Goal: Task Accomplishment & Management: Use online tool/utility

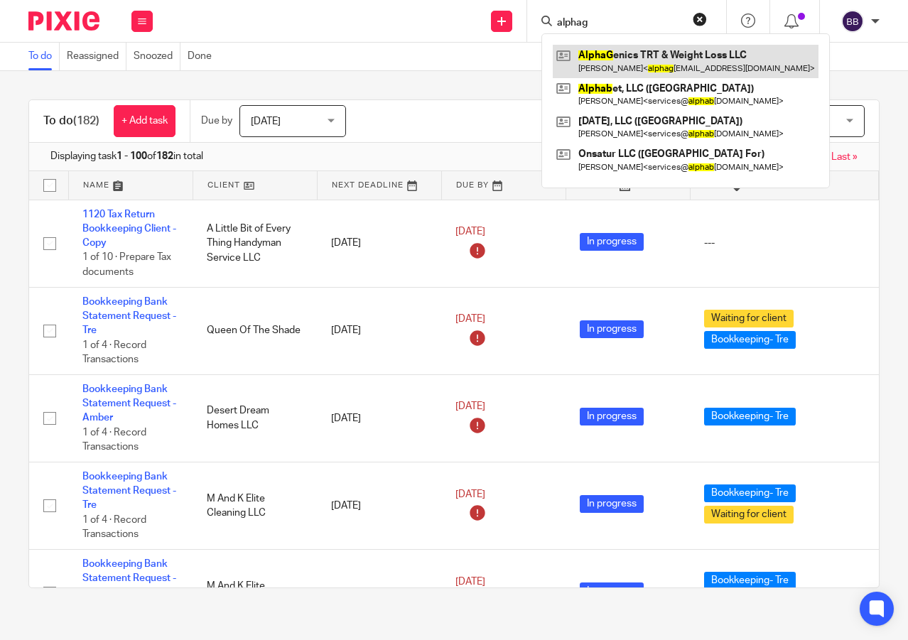
type input "alphag"
click at [612, 56] on link at bounding box center [686, 61] width 266 height 33
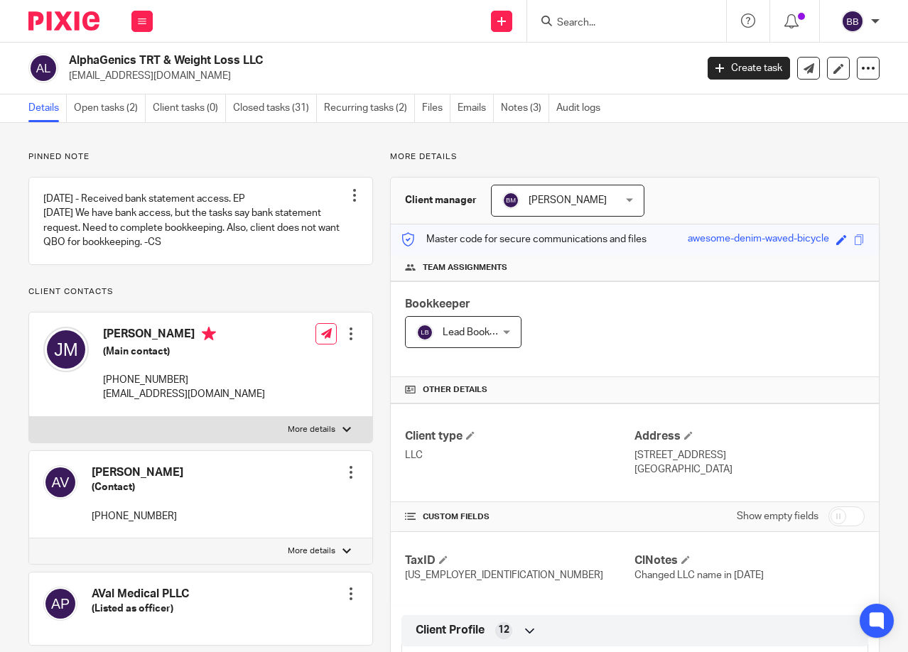
click at [46, 34] on div at bounding box center [58, 21] width 117 height 42
click at [629, 29] on input "Search" at bounding box center [620, 23] width 128 height 13
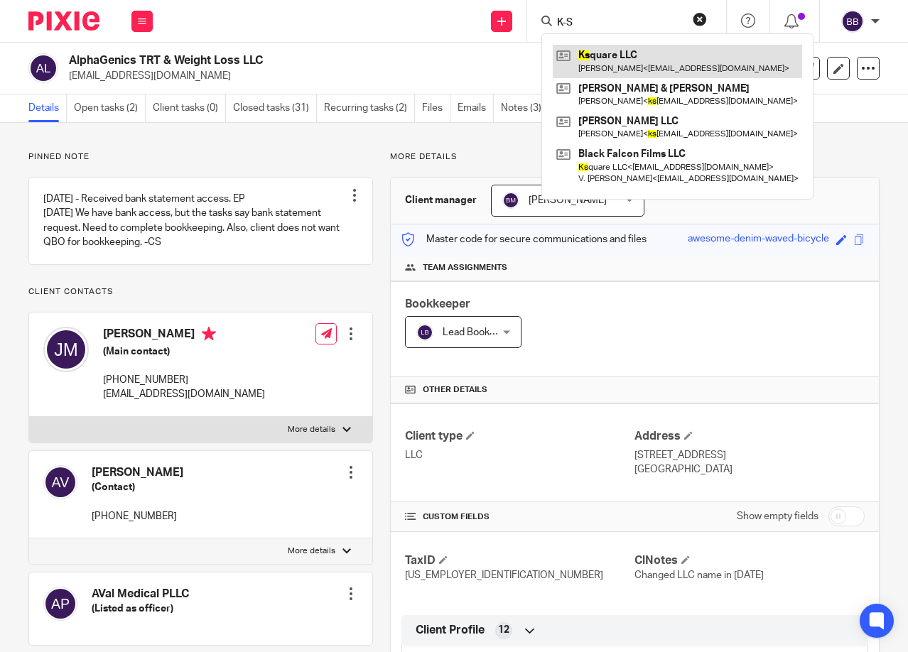
type input "K-S"
click at [630, 61] on link at bounding box center [677, 61] width 249 height 33
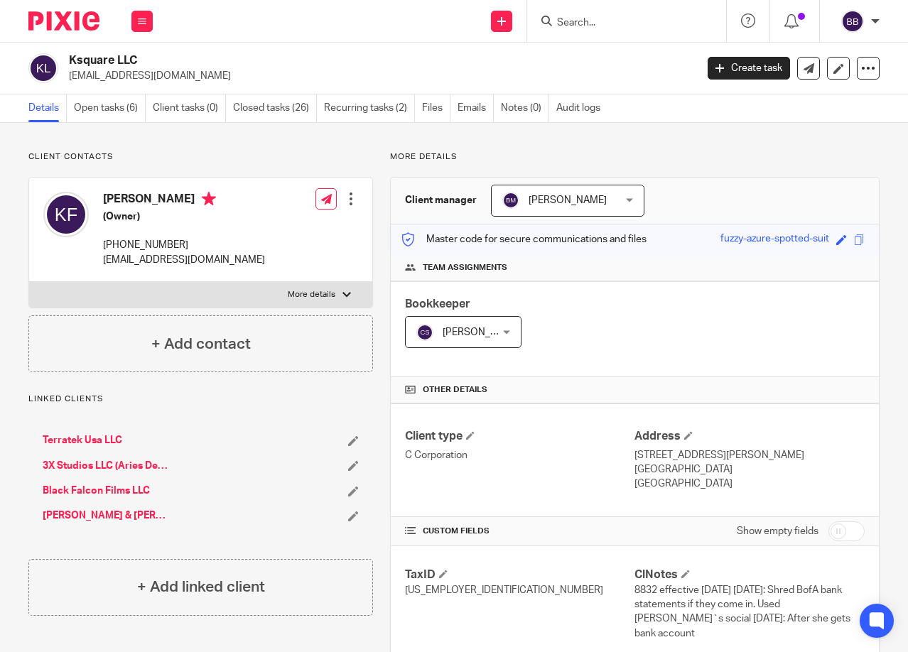
click at [18, 35] on div at bounding box center [58, 21] width 117 height 42
click at [599, 23] on input "Search" at bounding box center [620, 23] width 128 height 13
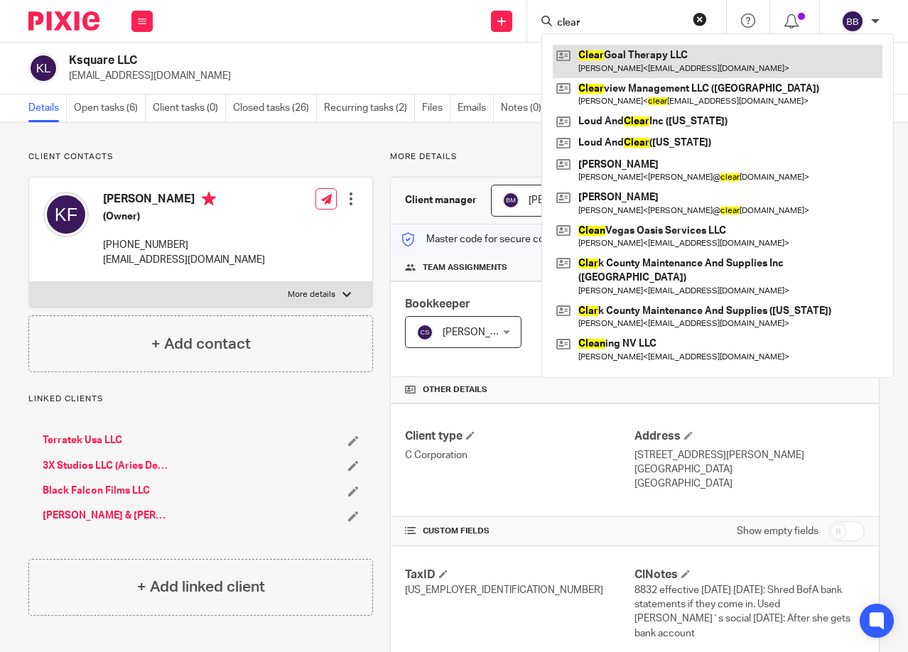
type input "clear"
click at [642, 57] on link at bounding box center [718, 61] width 330 height 33
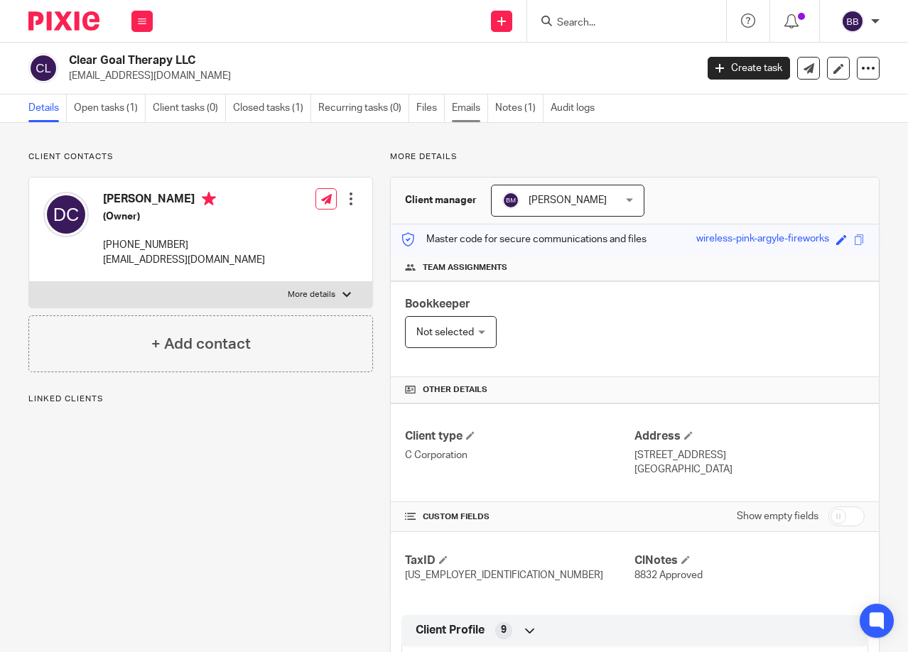
click at [474, 109] on link "Emails" at bounding box center [470, 109] width 36 height 28
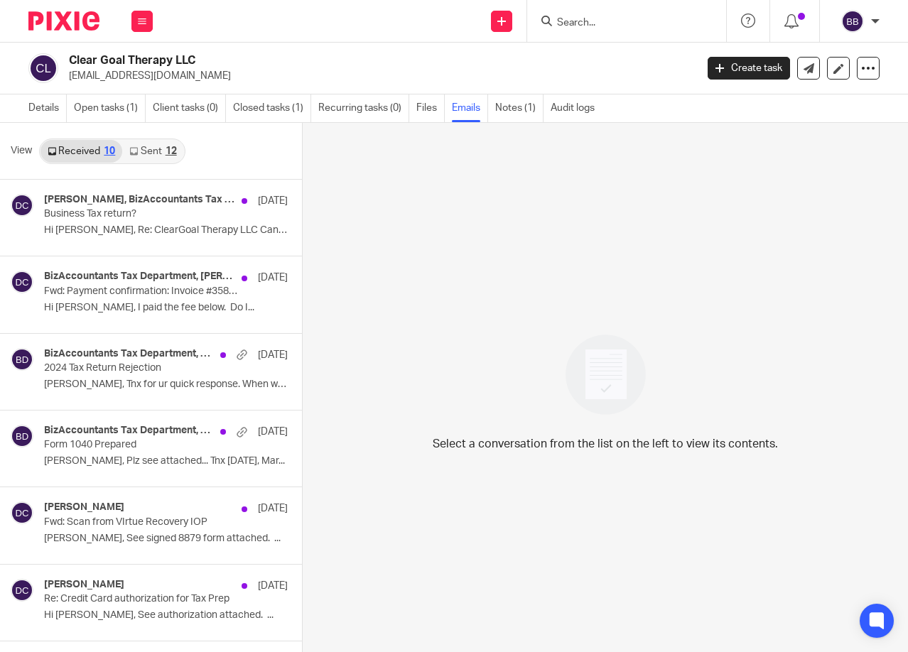
click at [143, 149] on link "Sent 12" at bounding box center [152, 151] width 61 height 23
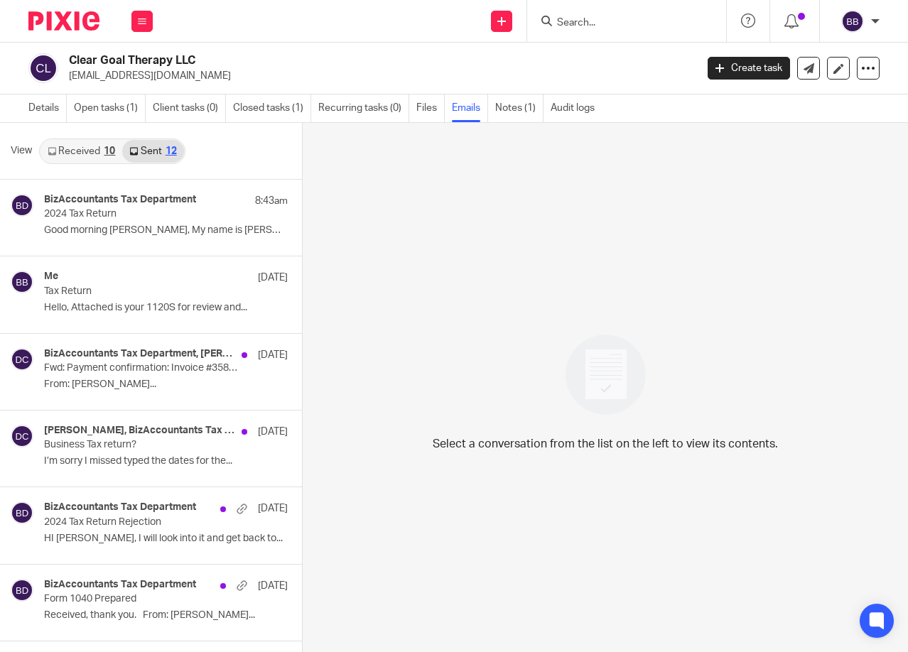
scroll to position [2, 0]
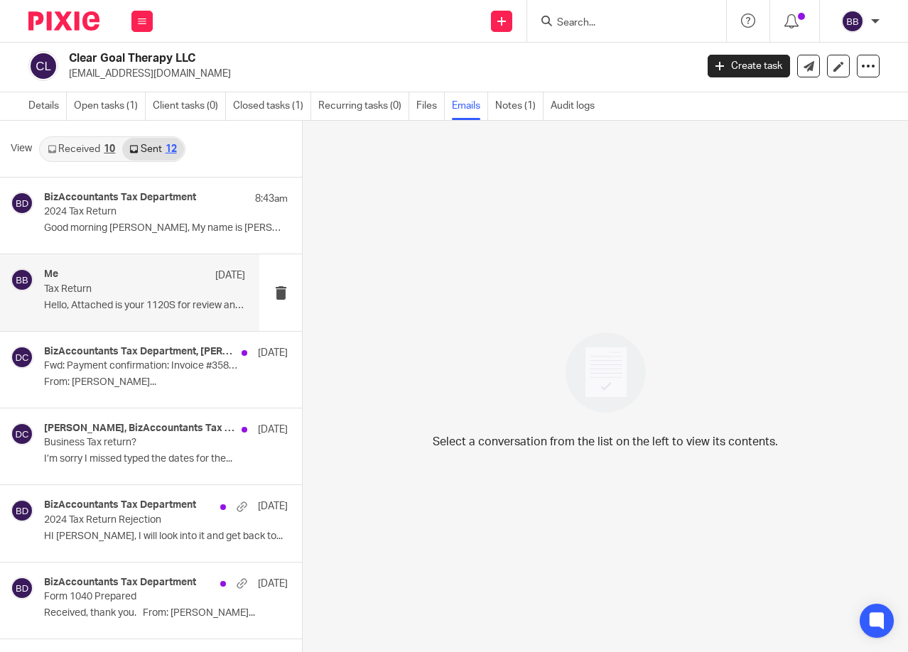
click at [131, 294] on p "Tax Return" at bounding box center [124, 290] width 161 height 12
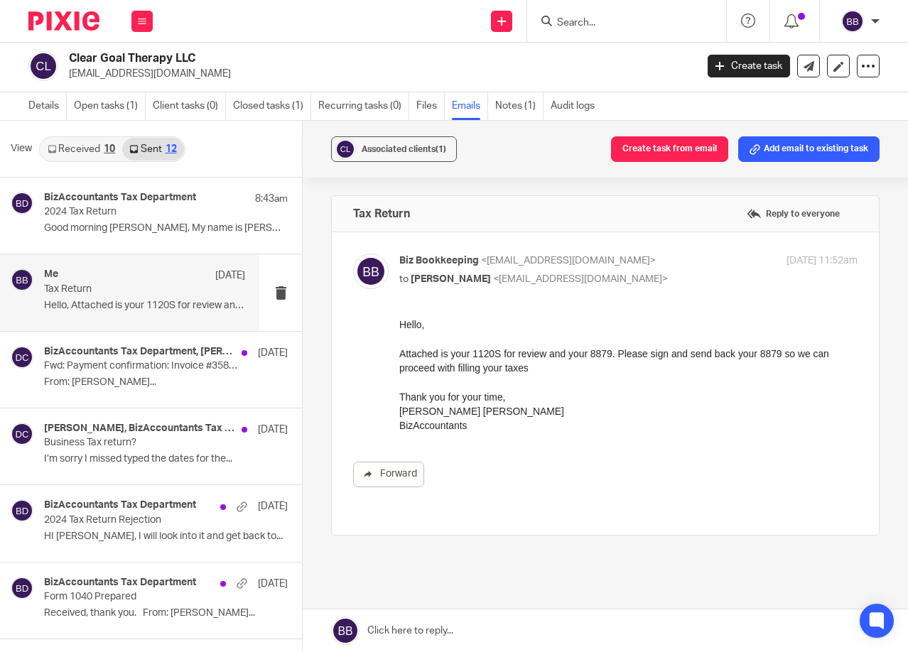
scroll to position [0, 0]
click at [106, 102] on link "Open tasks (1)" at bounding box center [110, 106] width 72 height 28
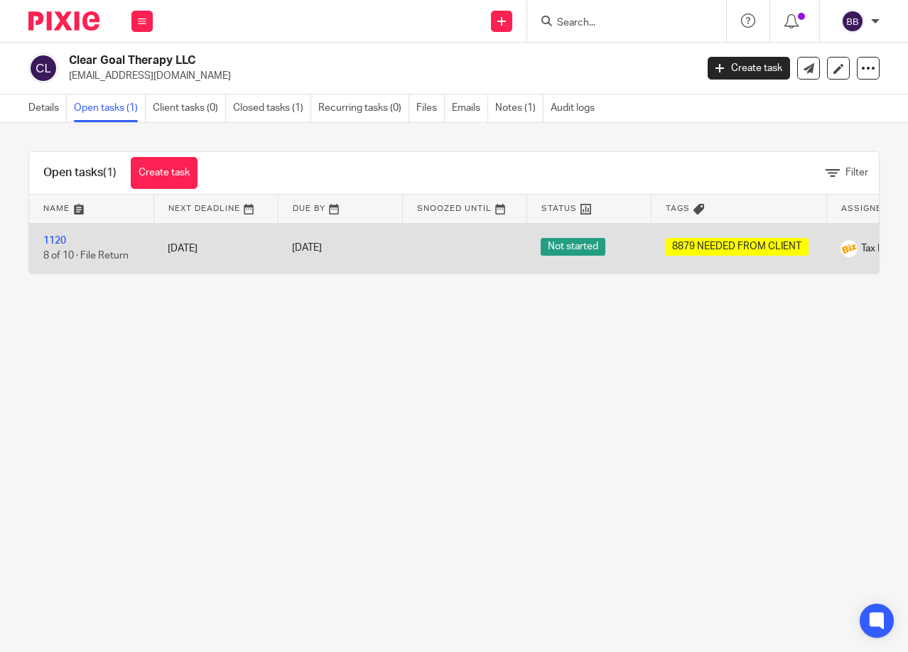
click at [357, 242] on div "Apr 15, 2026" at bounding box center [340, 248] width 96 height 15
click at [62, 239] on link "1120" at bounding box center [54, 241] width 23 height 10
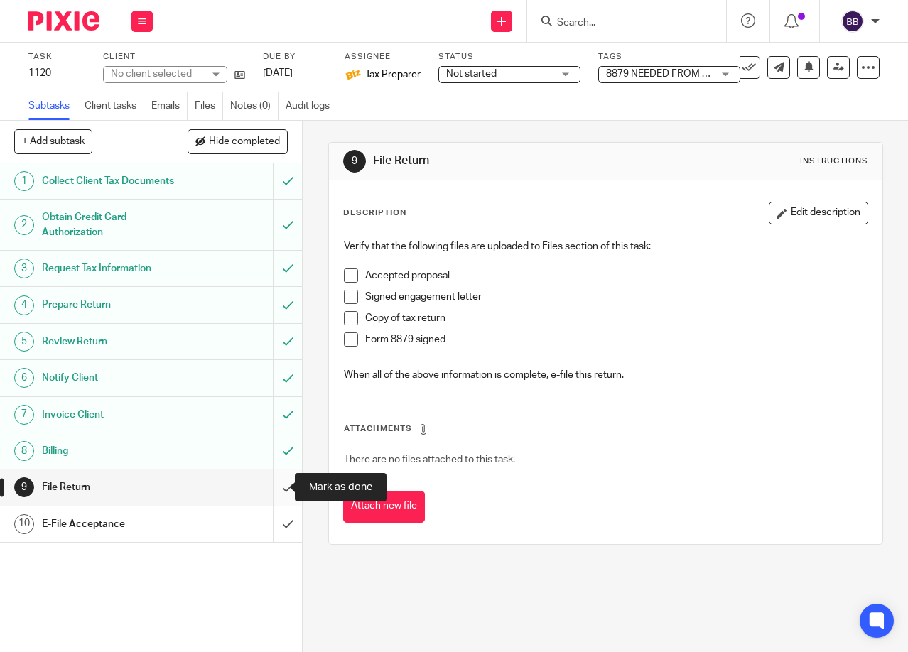
click at [276, 495] on input "submit" at bounding box center [151, 488] width 302 height 36
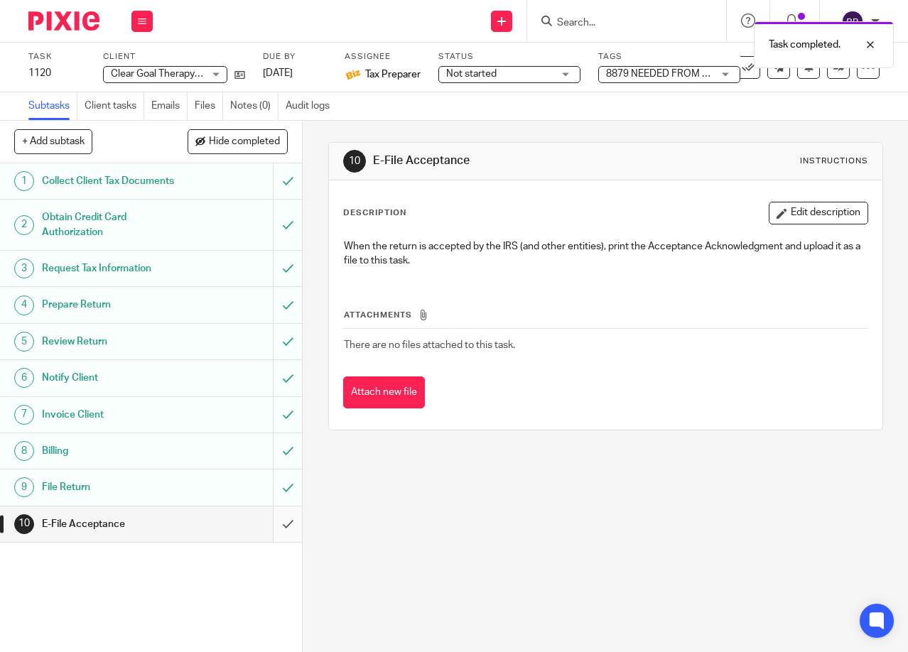
click at [279, 526] on input "submit" at bounding box center [151, 525] width 302 height 36
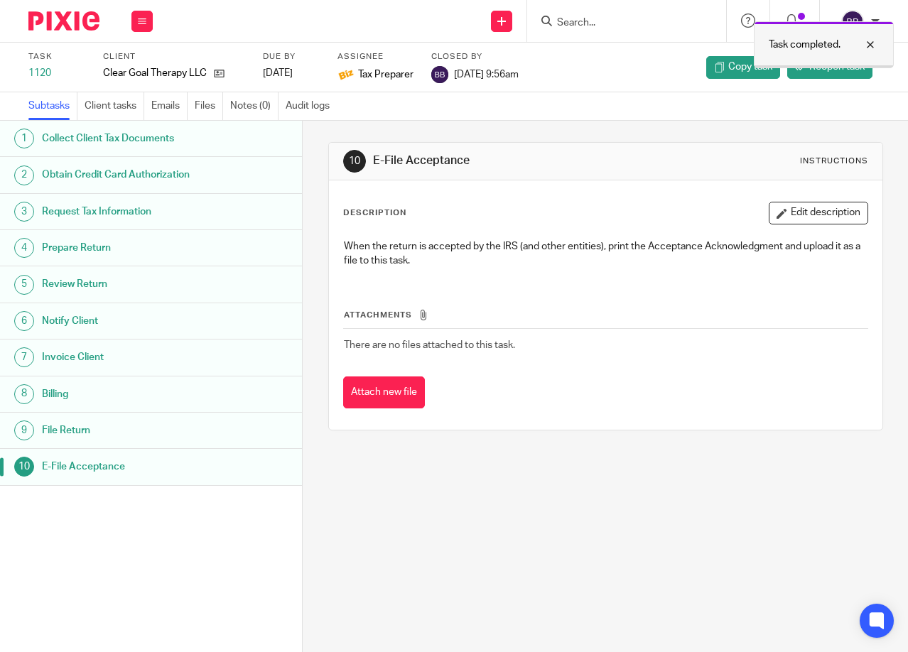
click at [872, 48] on div at bounding box center [860, 44] width 38 height 17
click at [80, 19] on img at bounding box center [63, 20] width 71 height 19
